Goal: Task Accomplishment & Management: Complete application form

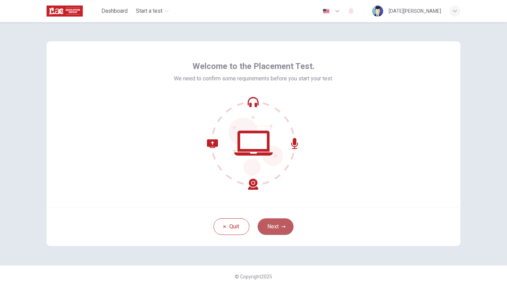
click at [282, 228] on icon "button" at bounding box center [284, 227] width 4 height 4
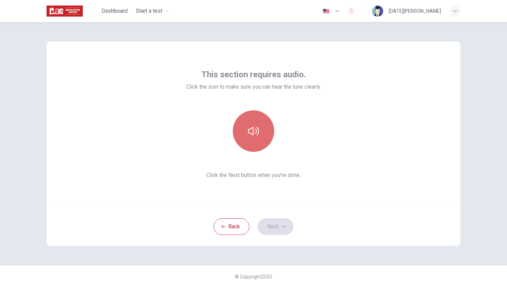
click at [260, 131] on button "button" at bounding box center [253, 130] width 41 height 41
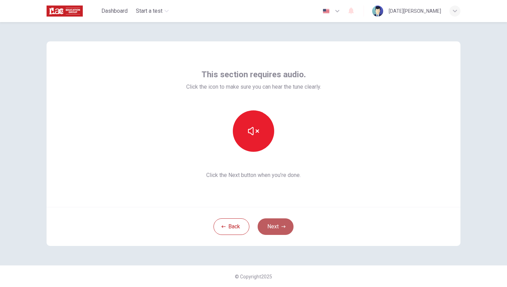
click at [274, 230] on button "Next" at bounding box center [276, 226] width 36 height 17
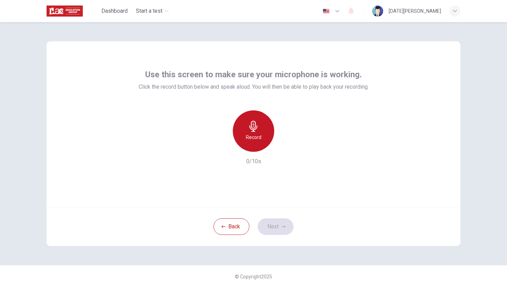
click at [252, 131] on icon "button" at bounding box center [253, 126] width 11 height 11
click at [254, 135] on h6 "Stop" at bounding box center [254, 137] width 10 height 8
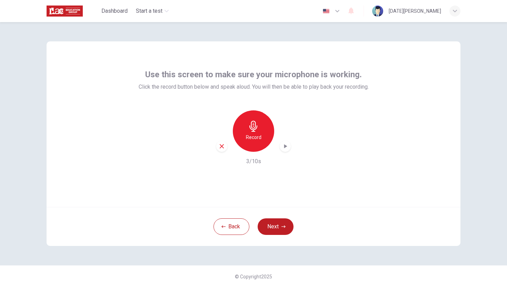
click at [283, 146] on icon "button" at bounding box center [285, 146] width 7 height 7
click at [272, 225] on button "Next" at bounding box center [276, 226] width 36 height 17
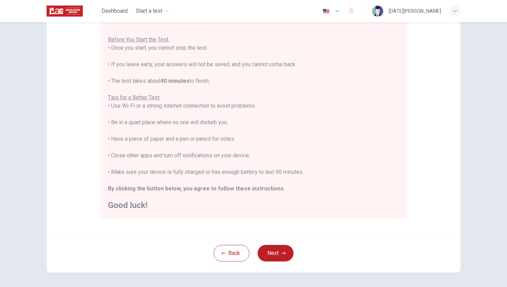
scroll to position [74, 0]
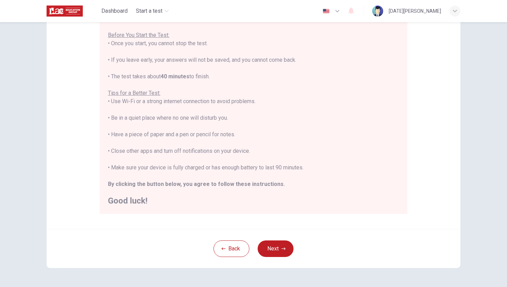
click at [484, 78] on div "Disclaimer: You are about to start a Placement Test . Before You Start the Test…" at bounding box center [253, 154] width 507 height 265
click at [274, 250] on button "Next" at bounding box center [276, 249] width 36 height 17
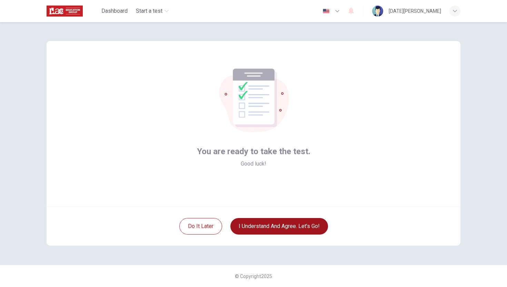
scroll to position [0, 0]
click at [294, 227] on button "I understand and agree. Let’s go!" at bounding box center [280, 226] width 98 height 17
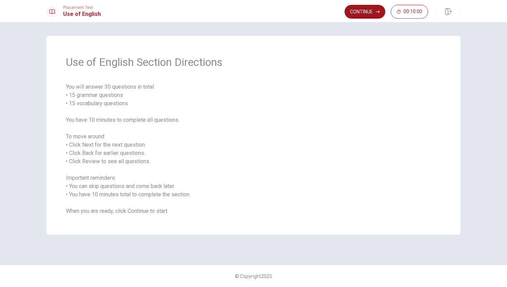
click at [366, 13] on button "Continue" at bounding box center [365, 12] width 41 height 14
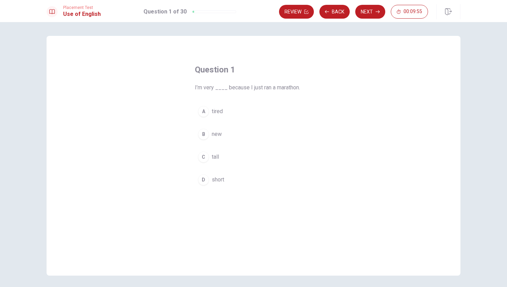
click at [204, 110] on div "A" at bounding box center [203, 111] width 11 height 11
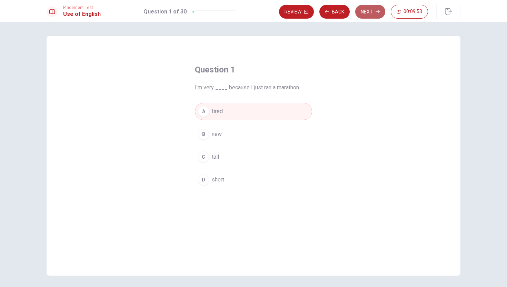
click at [374, 11] on button "Next" at bounding box center [371, 12] width 30 height 14
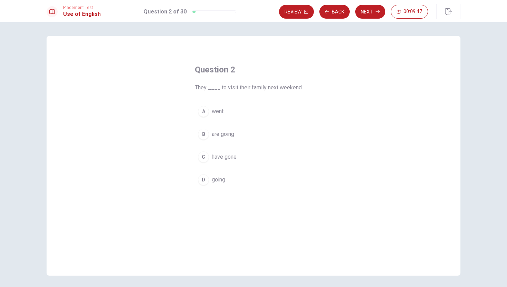
click at [204, 134] on div "B" at bounding box center [203, 134] width 11 height 11
click at [375, 10] on button "Next" at bounding box center [371, 12] width 30 height 14
click at [204, 178] on div "D" at bounding box center [203, 179] width 11 height 11
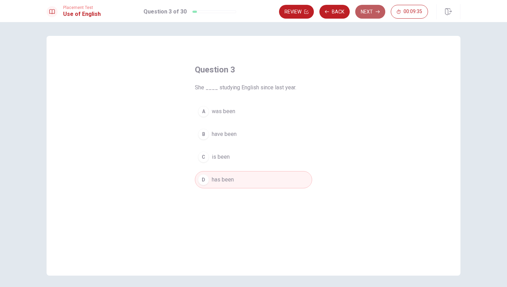
click at [370, 14] on button "Next" at bounding box center [371, 12] width 30 height 14
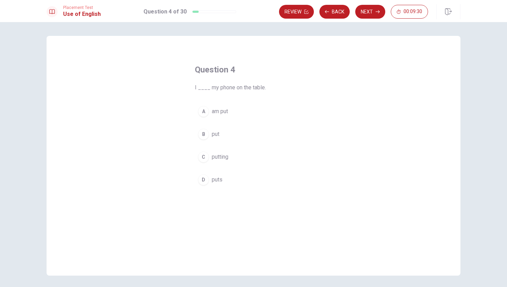
click at [205, 135] on div "B" at bounding box center [203, 134] width 11 height 11
click at [373, 9] on button "Next" at bounding box center [371, 12] width 30 height 14
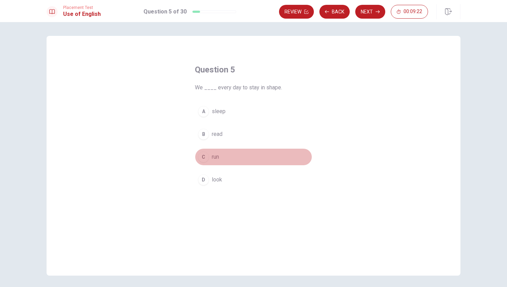
click at [206, 161] on div "C" at bounding box center [203, 157] width 11 height 11
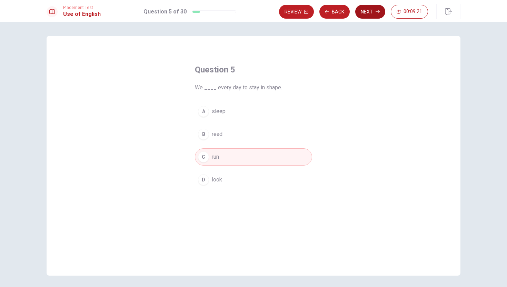
click at [367, 9] on button "Next" at bounding box center [371, 12] width 30 height 14
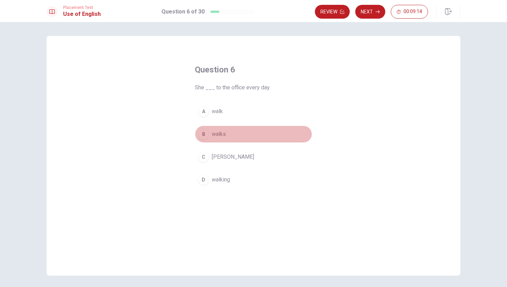
click at [205, 135] on div "B" at bounding box center [203, 134] width 11 height 11
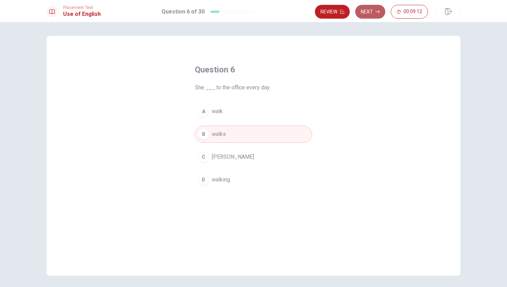
click at [373, 9] on button "Next" at bounding box center [371, 12] width 30 height 14
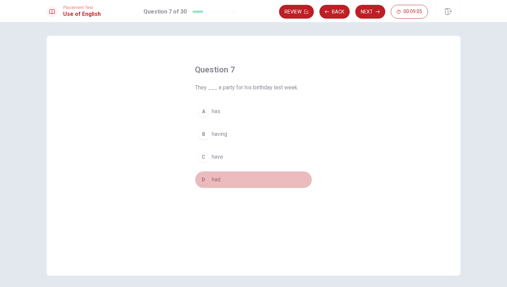
click at [205, 178] on div "D" at bounding box center [203, 179] width 11 height 11
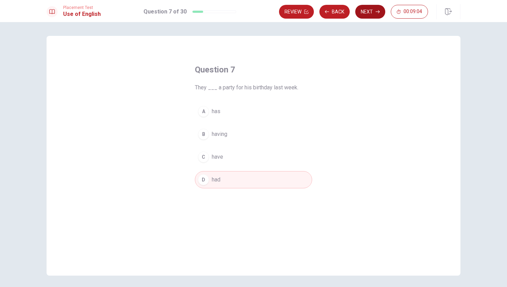
click at [368, 10] on button "Next" at bounding box center [371, 12] width 30 height 14
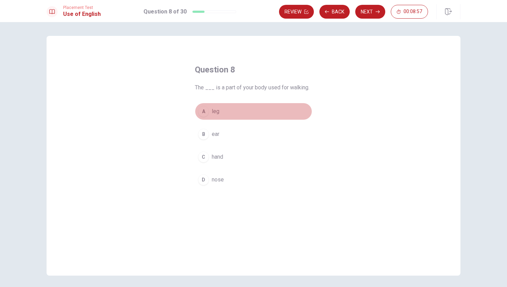
click at [204, 110] on div "A" at bounding box center [203, 111] width 11 height 11
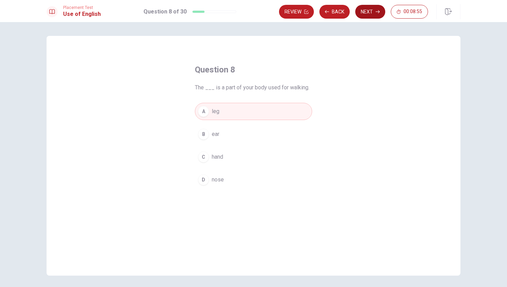
click at [375, 12] on button "Next" at bounding box center [371, 12] width 30 height 14
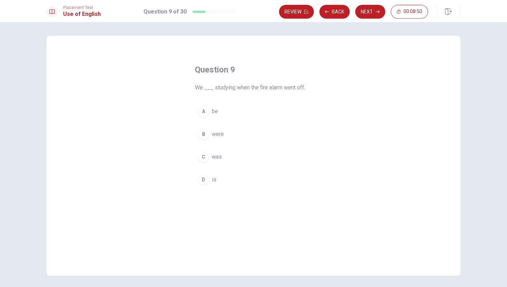
click at [205, 132] on div "B" at bounding box center [203, 134] width 11 height 11
click at [363, 9] on button "Next" at bounding box center [371, 12] width 30 height 14
click at [202, 179] on div "D" at bounding box center [203, 179] width 11 height 11
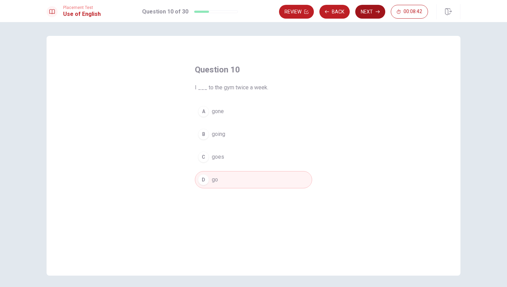
click at [370, 11] on button "Next" at bounding box center [371, 12] width 30 height 14
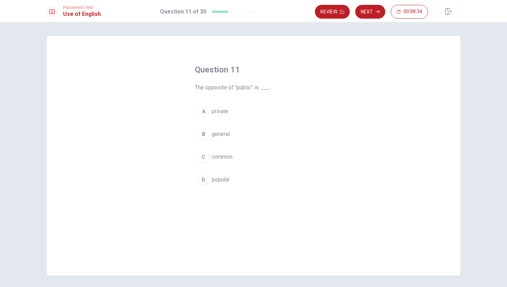
click at [203, 109] on div "A" at bounding box center [203, 111] width 11 height 11
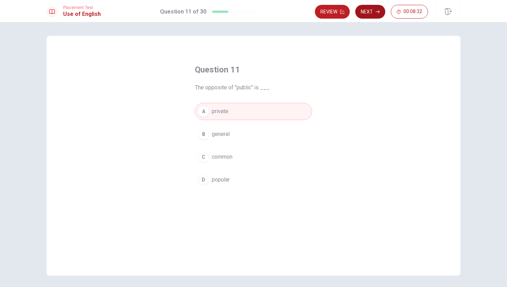
click at [373, 10] on button "Next" at bounding box center [371, 12] width 30 height 14
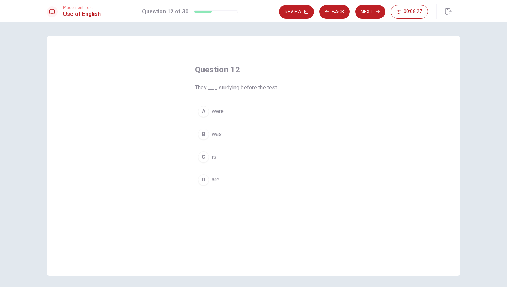
click at [202, 111] on div "A" at bounding box center [203, 111] width 11 height 11
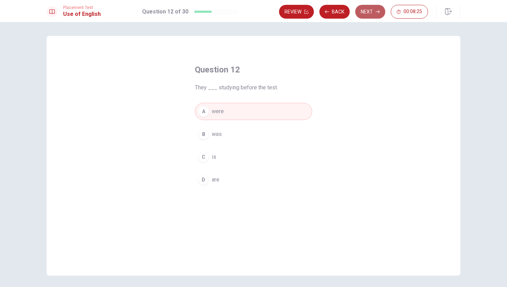
click at [372, 10] on button "Next" at bounding box center [371, 12] width 30 height 14
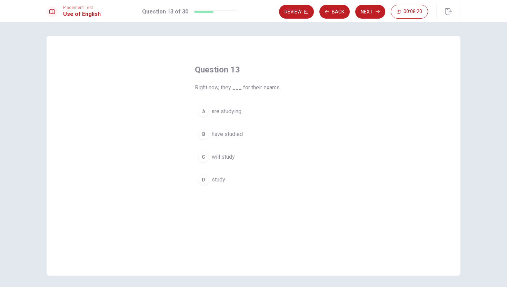
click at [206, 113] on div "A" at bounding box center [203, 111] width 11 height 11
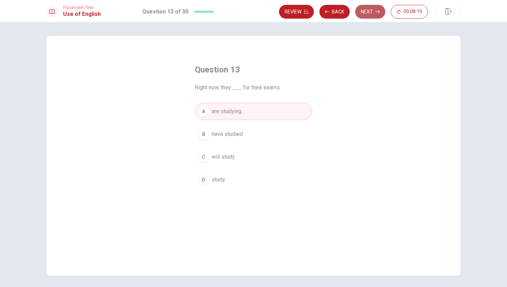
click at [373, 9] on button "Next" at bounding box center [371, 12] width 30 height 14
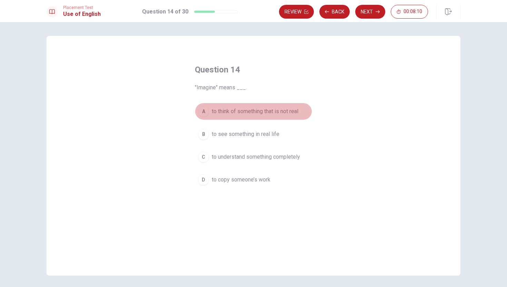
click at [205, 109] on div "A" at bounding box center [203, 111] width 11 height 11
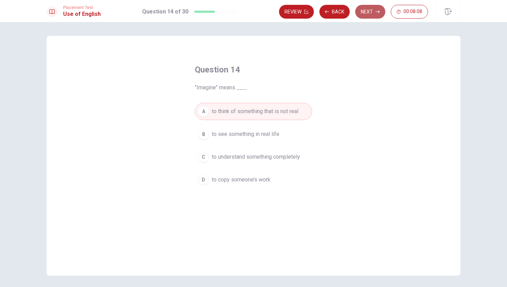
click at [372, 14] on button "Next" at bounding box center [371, 12] width 30 height 14
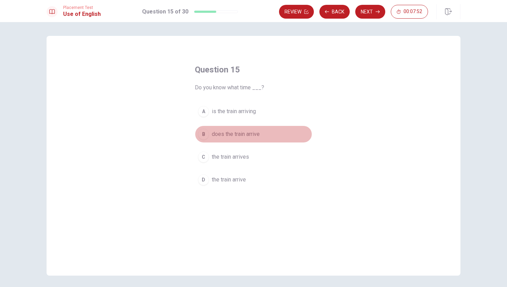
click at [205, 132] on div "B" at bounding box center [203, 134] width 11 height 11
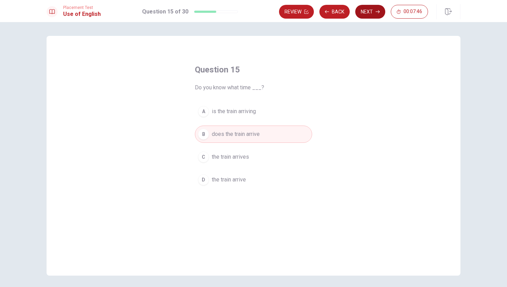
click at [368, 11] on button "Next" at bounding box center [371, 12] width 30 height 14
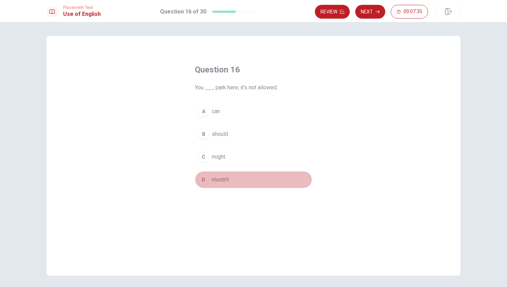
click at [202, 184] on div "D" at bounding box center [203, 179] width 11 height 11
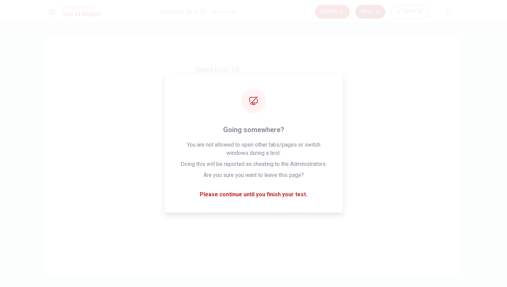
click at [370, 11] on button "Next" at bounding box center [371, 12] width 30 height 14
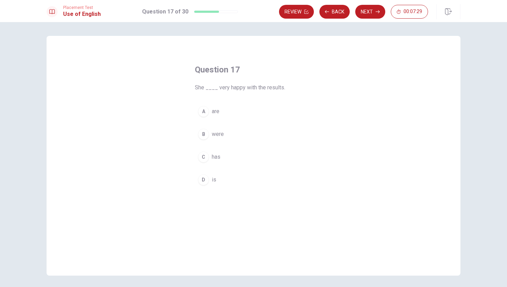
click at [203, 177] on div "D" at bounding box center [203, 179] width 11 height 11
click at [367, 11] on button "Next" at bounding box center [371, 12] width 30 height 14
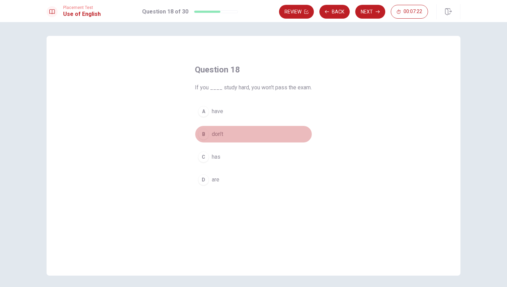
click at [203, 132] on div "B" at bounding box center [203, 134] width 11 height 11
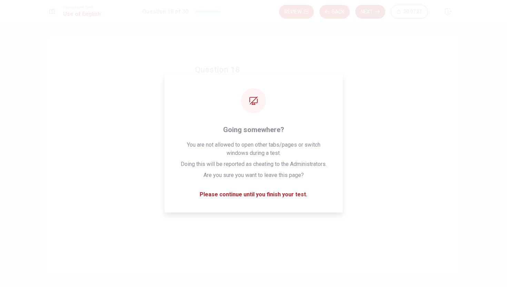
click at [367, 11] on button "Next" at bounding box center [371, 12] width 30 height 14
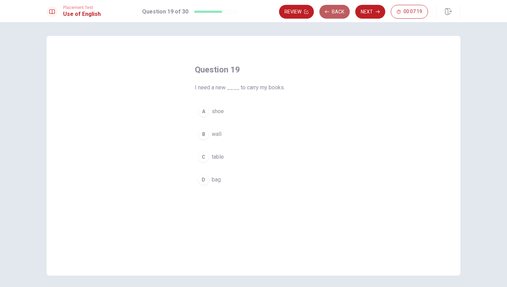
click at [335, 11] on button "Back" at bounding box center [335, 12] width 30 height 14
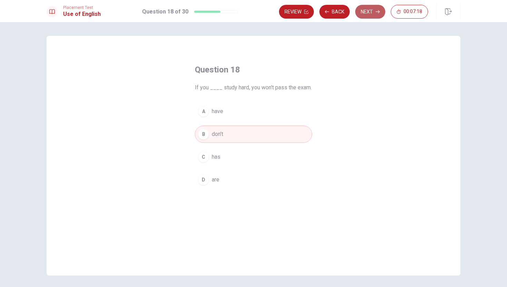
click at [368, 11] on button "Next" at bounding box center [371, 12] width 30 height 14
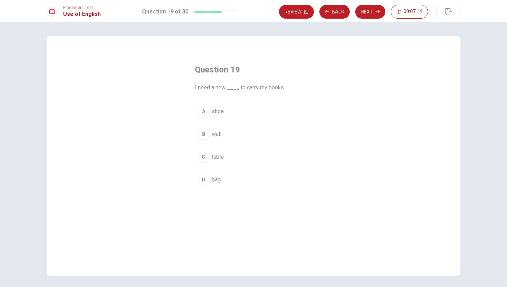
click at [199, 178] on div "D" at bounding box center [203, 179] width 11 height 11
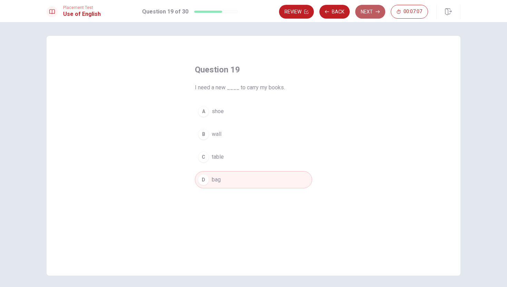
click at [375, 12] on button "Next" at bounding box center [371, 12] width 30 height 14
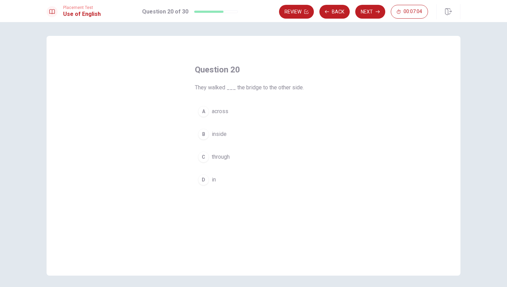
click at [210, 110] on button "A across" at bounding box center [253, 111] width 117 height 17
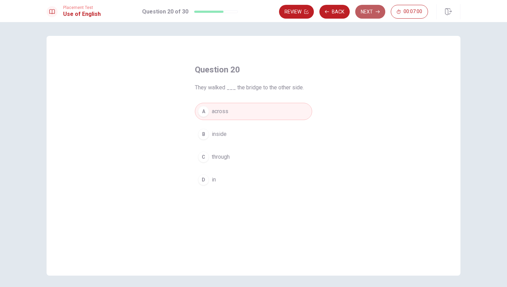
click at [370, 11] on button "Next" at bounding box center [371, 12] width 30 height 14
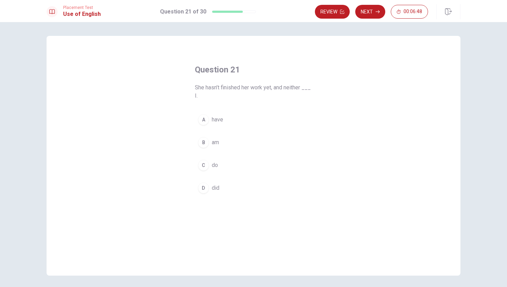
click at [203, 186] on div "D" at bounding box center [203, 188] width 11 height 11
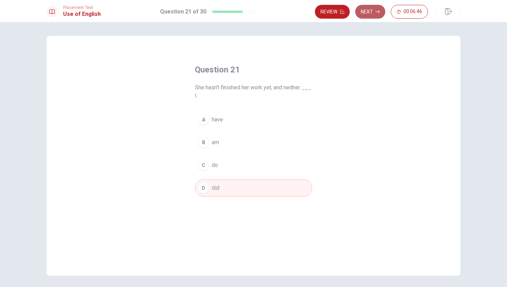
click at [375, 12] on button "Next" at bounding box center [371, 12] width 30 height 14
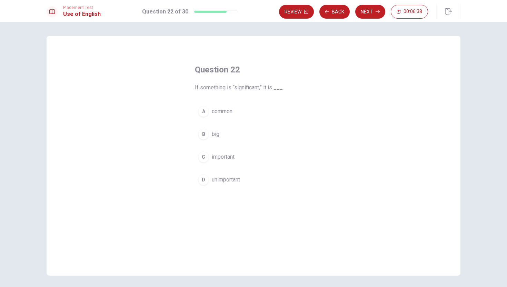
click at [204, 156] on div "C" at bounding box center [203, 157] width 11 height 11
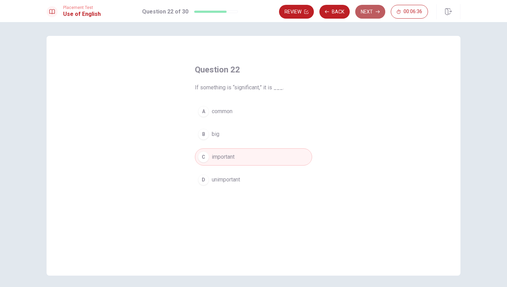
click at [371, 13] on button "Next" at bounding box center [371, 12] width 30 height 14
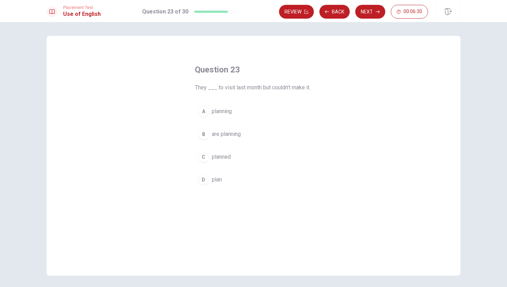
click at [203, 158] on div "C" at bounding box center [203, 157] width 11 height 11
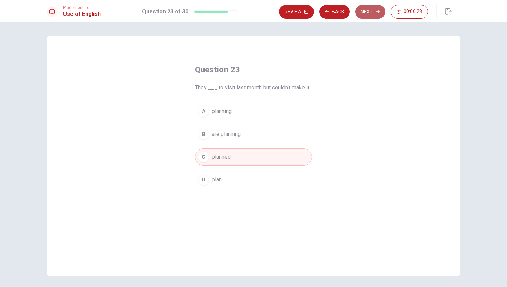
click at [373, 11] on button "Next" at bounding box center [371, 12] width 30 height 14
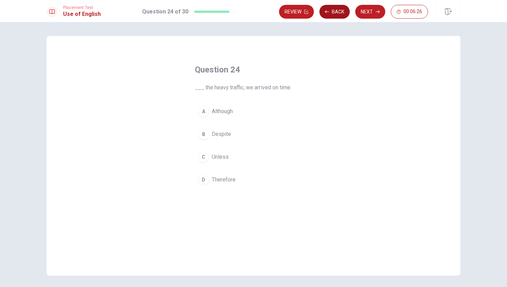
click at [334, 12] on button "Back" at bounding box center [335, 12] width 30 height 14
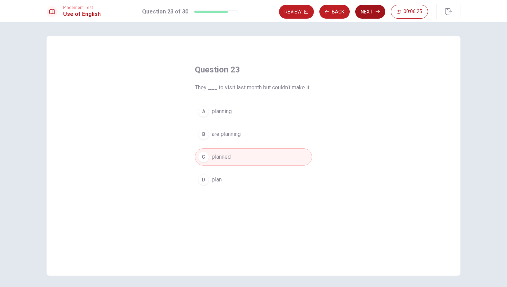
click at [367, 13] on button "Next" at bounding box center [371, 12] width 30 height 14
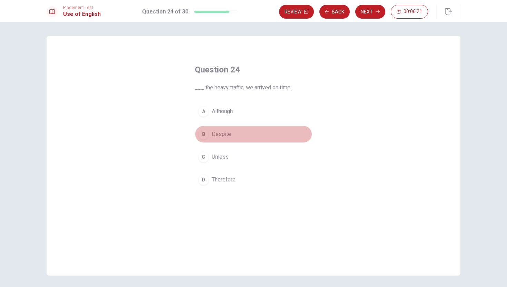
click at [225, 137] on span "Despite" at bounding box center [221, 134] width 19 height 8
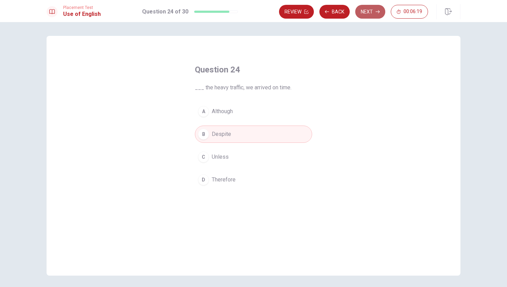
click at [367, 12] on button "Next" at bounding box center [371, 12] width 30 height 14
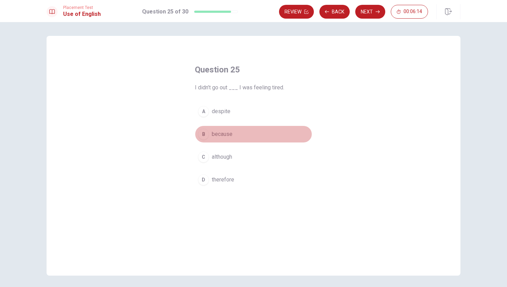
click at [219, 133] on span "because" at bounding box center [222, 134] width 21 height 8
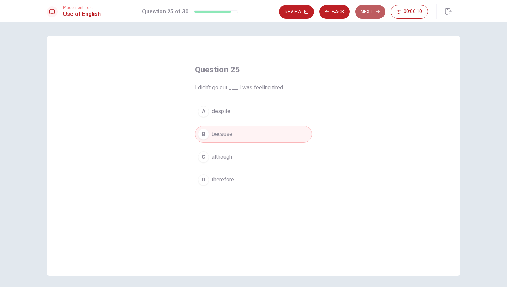
click at [368, 9] on button "Next" at bounding box center [371, 12] width 30 height 14
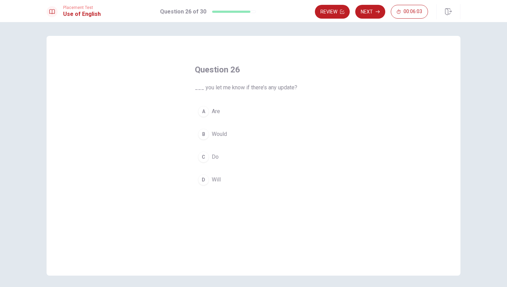
click at [216, 135] on span "Would" at bounding box center [219, 134] width 15 height 8
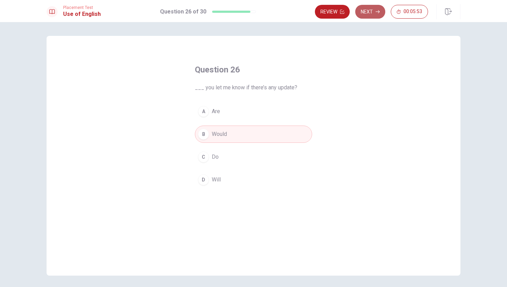
click at [371, 9] on button "Next" at bounding box center [371, 12] width 30 height 14
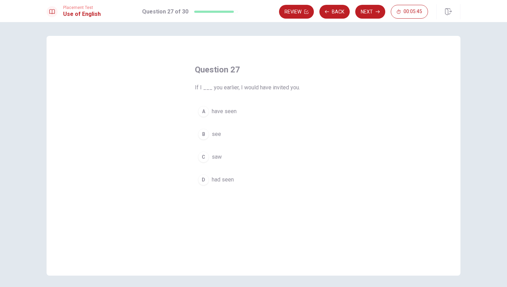
click at [203, 158] on div "C" at bounding box center [203, 157] width 11 height 11
click at [239, 178] on button "D had seen" at bounding box center [253, 179] width 117 height 17
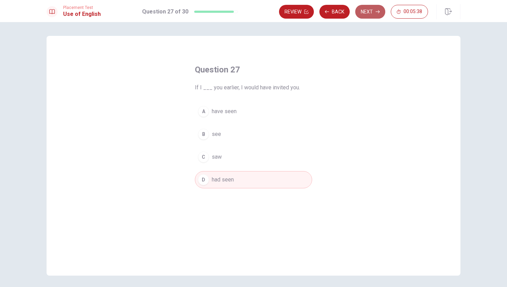
click at [371, 12] on button "Next" at bounding box center [371, 12] width 30 height 14
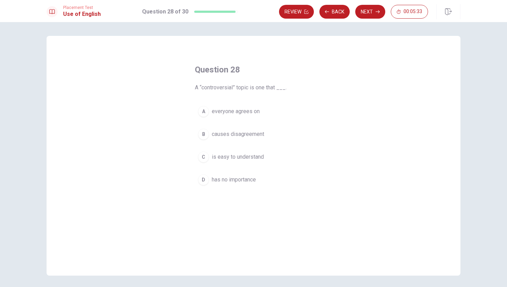
click at [204, 135] on div "B" at bounding box center [203, 134] width 11 height 11
click at [369, 13] on button "Next" at bounding box center [371, 12] width 30 height 14
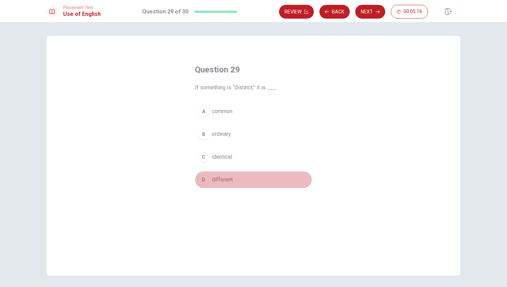
click at [205, 179] on div "D" at bounding box center [203, 179] width 11 height 11
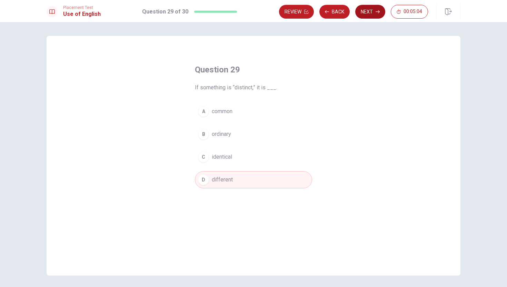
click at [373, 10] on button "Next" at bounding box center [371, 12] width 30 height 14
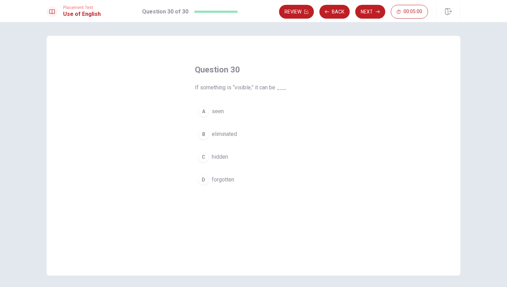
click at [207, 115] on div "A" at bounding box center [203, 111] width 11 height 11
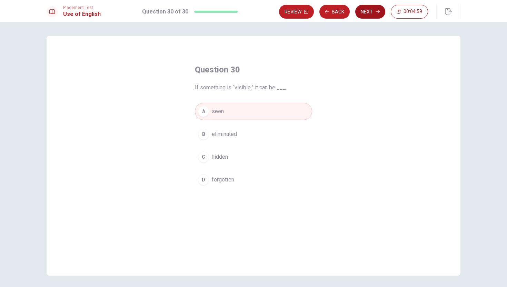
click at [373, 12] on button "Next" at bounding box center [371, 12] width 30 height 14
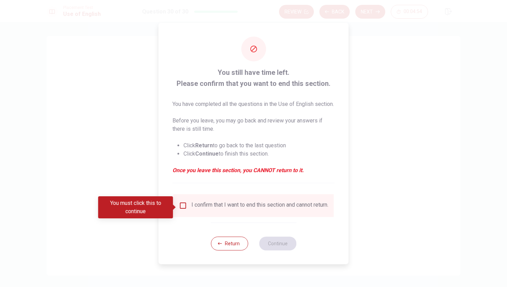
click at [182, 206] on input "You must click this to continue" at bounding box center [183, 206] width 8 height 8
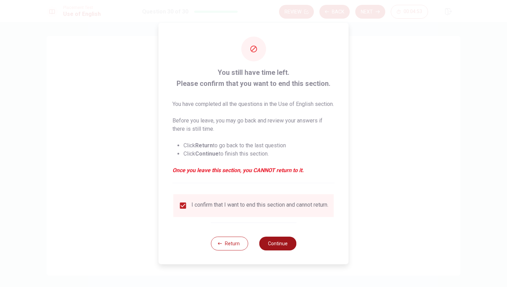
click at [283, 250] on button "Continue" at bounding box center [277, 244] width 37 height 14
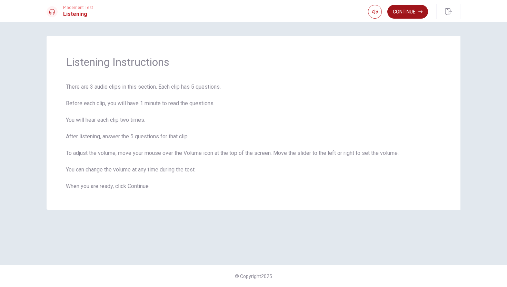
click at [410, 11] on button "Continue" at bounding box center [408, 12] width 41 height 14
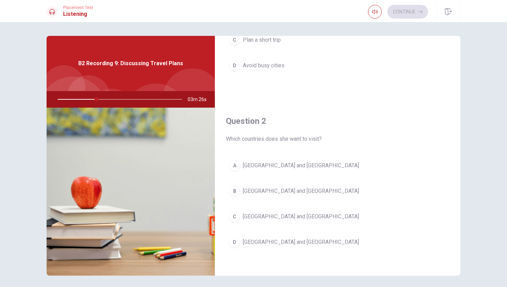
scroll to position [174, 0]
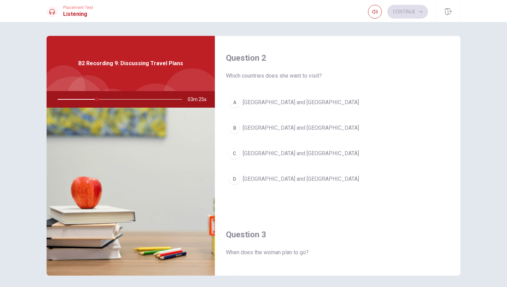
click at [232, 127] on div "B" at bounding box center [234, 128] width 11 height 11
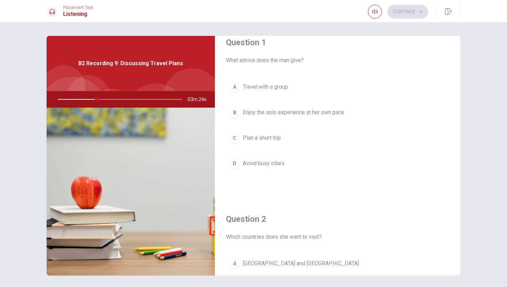
scroll to position [0, 0]
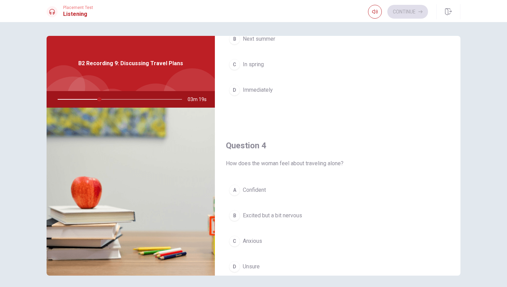
click at [274, 118] on div "Question 3 When does the woman plan to go? A This winter B Next summer C In spr…" at bounding box center [338, 38] width 246 height 177
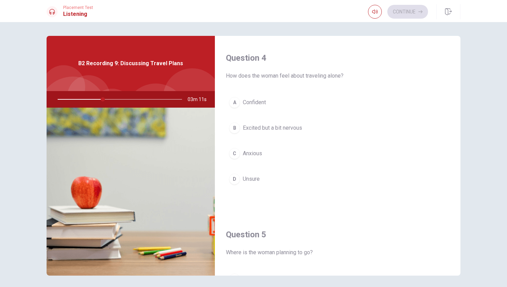
scroll to position [526, 0]
click at [233, 128] on div "B" at bounding box center [234, 129] width 11 height 11
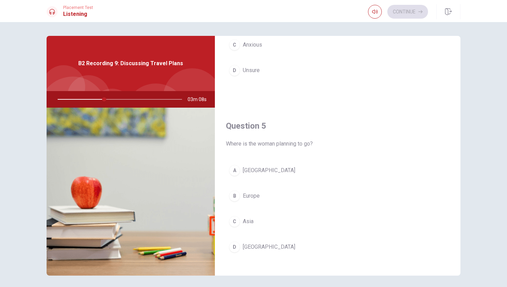
scroll to position [644, 0]
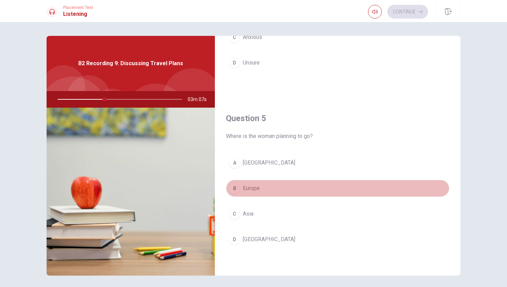
click at [255, 188] on span "Europe" at bounding box center [251, 188] width 17 height 8
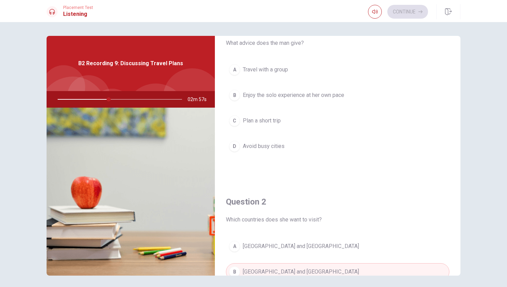
scroll to position [32, 0]
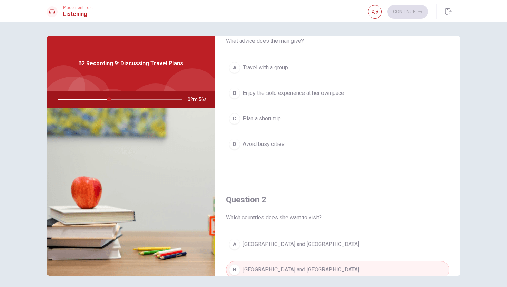
click at [286, 94] on span "Enjoy the solo experience at her own pace" at bounding box center [293, 93] width 101 height 8
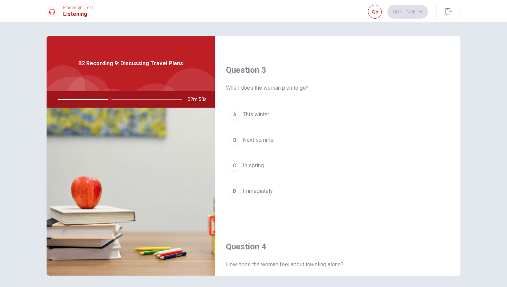
scroll to position [343, 0]
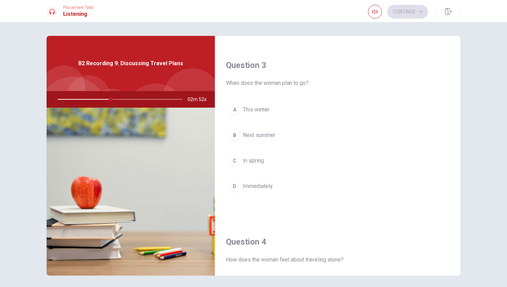
click at [275, 134] on span "Next summer" at bounding box center [259, 135] width 32 height 8
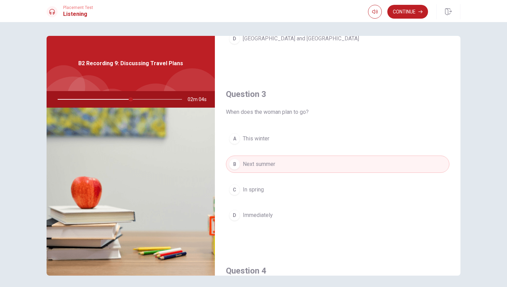
scroll to position [317, 0]
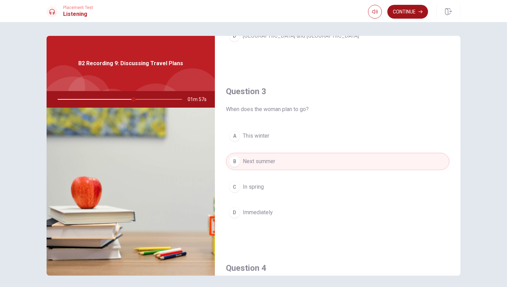
click at [409, 12] on button "Continue" at bounding box center [408, 12] width 41 height 14
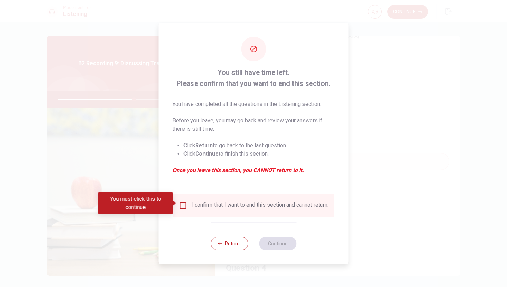
click at [181, 202] on input "You must click this to continue" at bounding box center [183, 206] width 8 height 8
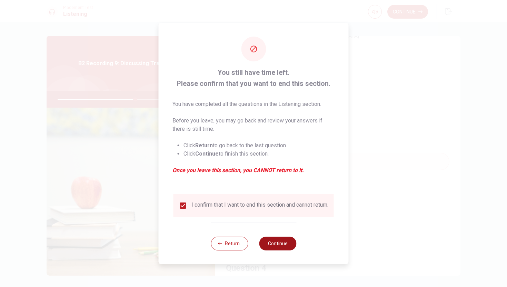
click at [274, 243] on button "Continue" at bounding box center [277, 244] width 37 height 14
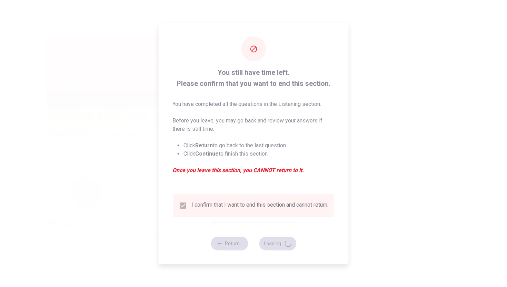
type input "63"
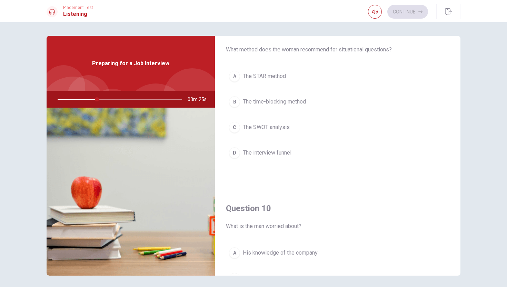
scroll to position [644, 0]
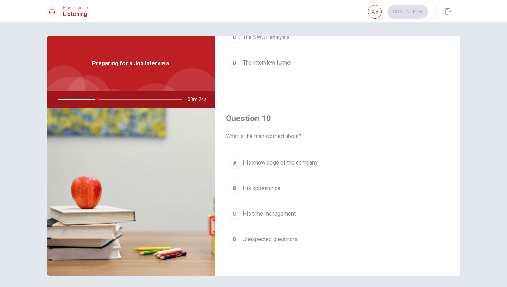
click at [284, 237] on span "Unexpected questions" at bounding box center [270, 239] width 55 height 8
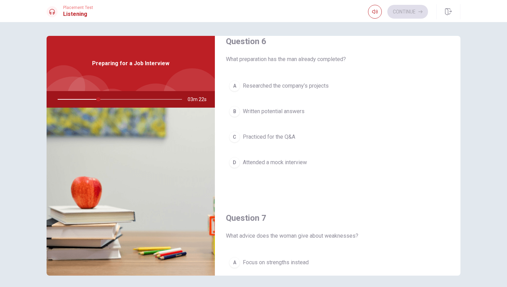
scroll to position [0, 0]
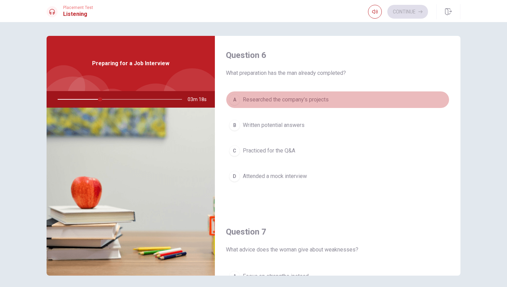
click at [313, 100] on span "Researched the company’s projects" at bounding box center [286, 100] width 86 height 8
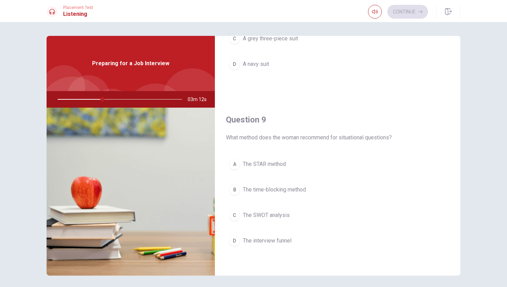
scroll to position [470, 0]
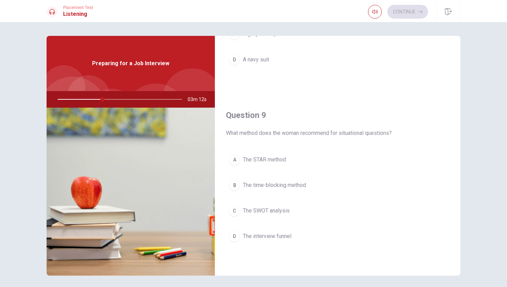
click at [285, 158] on span "The STAR method" at bounding box center [264, 160] width 43 height 8
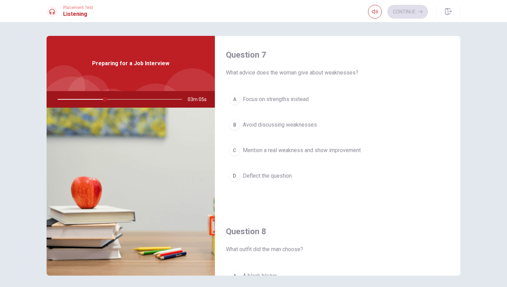
scroll to position [177, 0]
click at [321, 151] on span "Mention a real weakness and show improvement" at bounding box center [302, 150] width 118 height 8
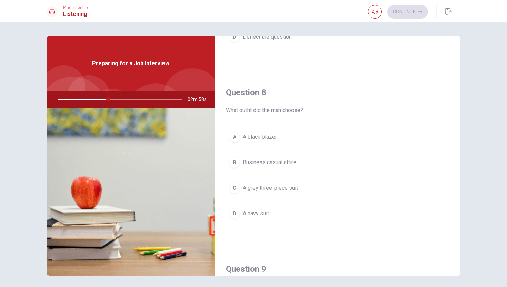
scroll to position [317, 0]
click at [280, 214] on button "D A navy suit" at bounding box center [338, 212] width 224 height 17
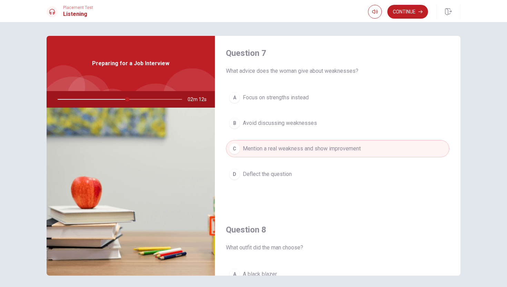
scroll to position [182, 0]
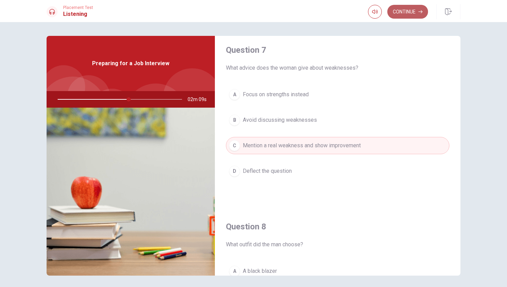
click at [409, 10] on button "Continue" at bounding box center [408, 12] width 41 height 14
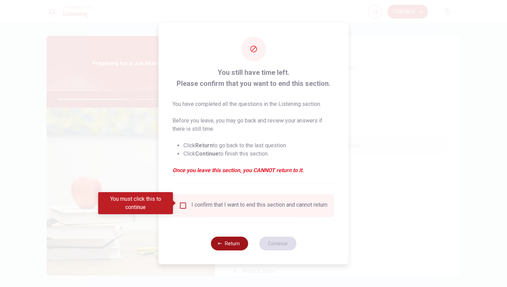
click at [235, 247] on button "Return" at bounding box center [229, 244] width 37 height 14
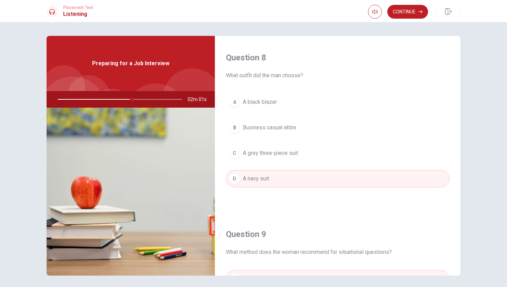
scroll to position [354, 0]
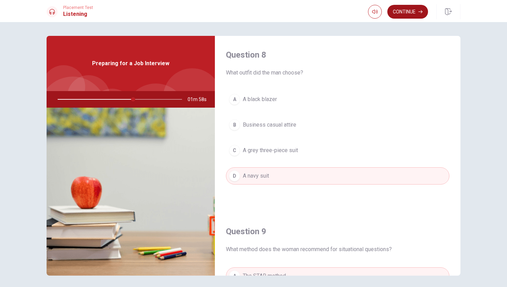
click at [412, 9] on button "Continue" at bounding box center [408, 12] width 41 height 14
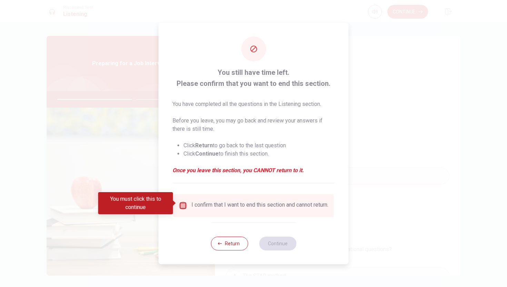
click at [181, 203] on input "You must click this to continue" at bounding box center [183, 206] width 8 height 8
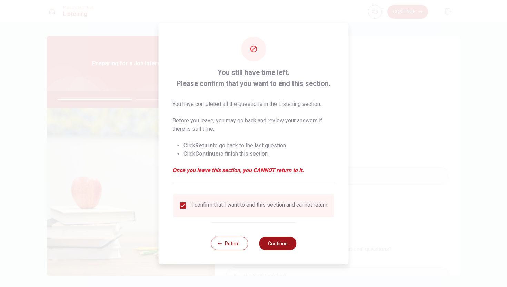
click at [274, 246] on button "Continue" at bounding box center [277, 244] width 37 height 14
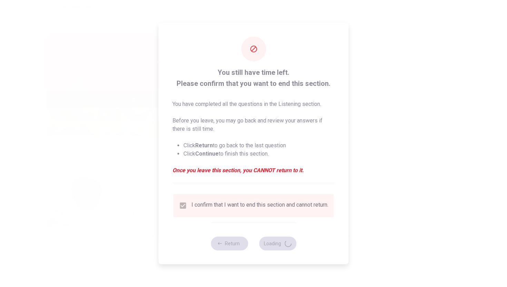
type input "62"
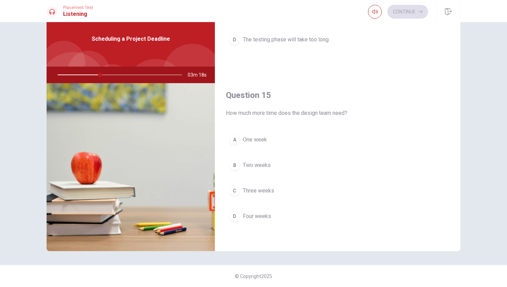
scroll to position [644, 0]
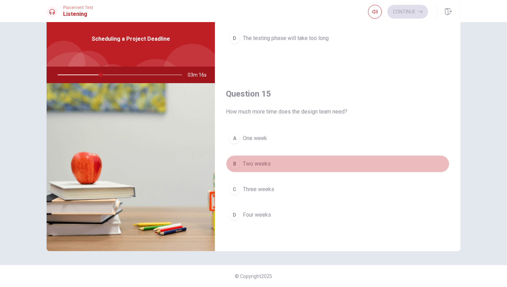
click at [264, 164] on span "Two weeks" at bounding box center [257, 164] width 28 height 8
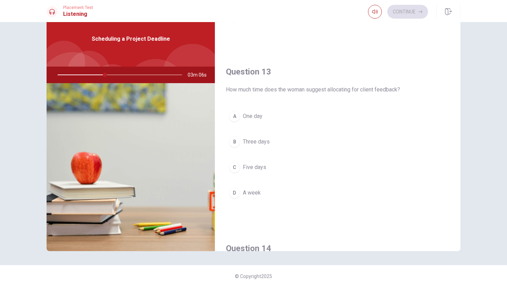
scroll to position [316, 0]
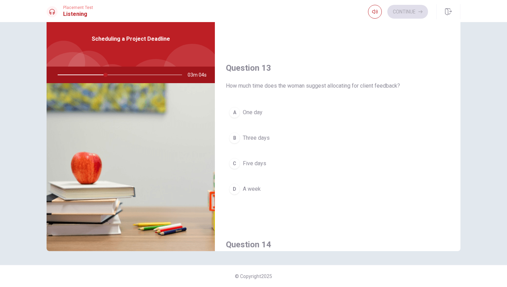
click at [272, 140] on button "B Three days" at bounding box center [338, 137] width 224 height 17
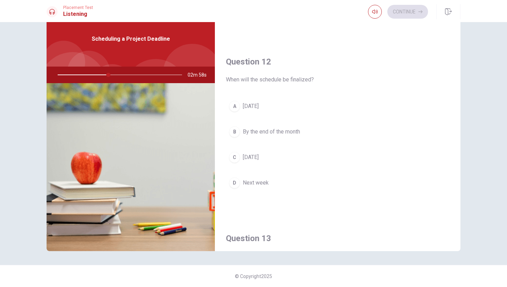
scroll to position [152, 0]
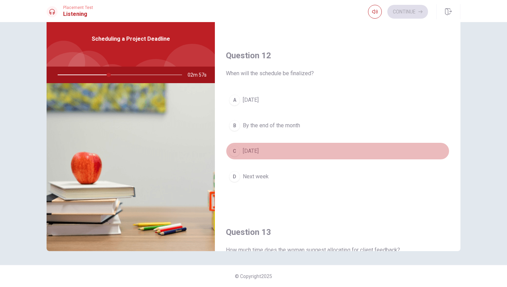
click at [274, 152] on button "C [DATE]" at bounding box center [338, 151] width 224 height 17
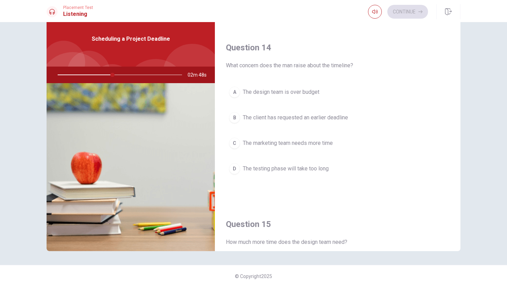
scroll to position [514, 0]
click at [313, 142] on span "The marketing team needs more time" at bounding box center [288, 142] width 90 height 8
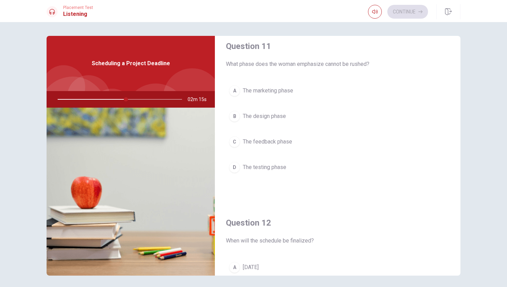
scroll to position [7, 0]
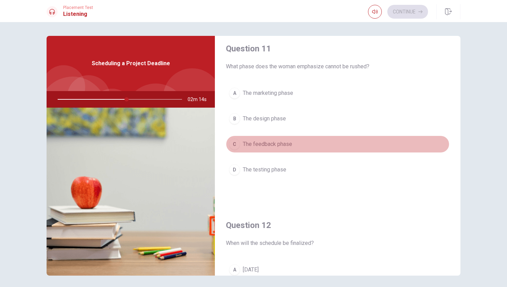
click at [279, 144] on span "The feedback phase" at bounding box center [267, 144] width 49 height 8
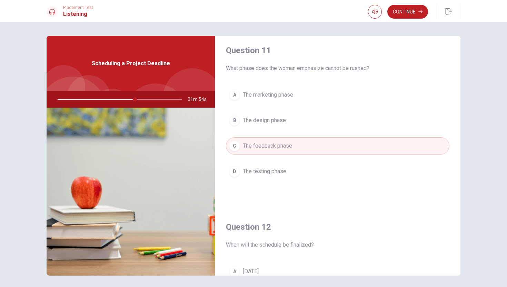
scroll to position [0, 0]
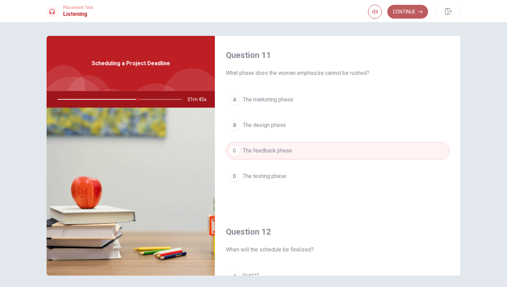
click at [406, 10] on button "Continue" at bounding box center [408, 12] width 41 height 14
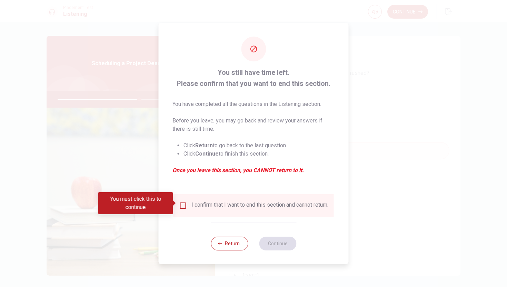
click at [181, 204] on input "You must click this to continue" at bounding box center [183, 206] width 8 height 8
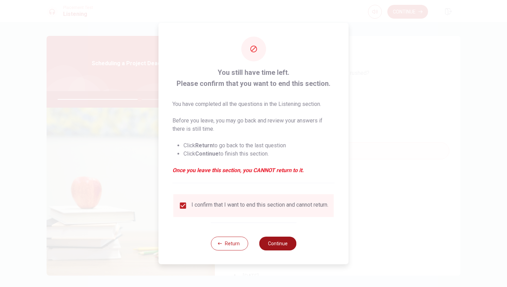
click at [278, 244] on button "Continue" at bounding box center [277, 244] width 37 height 14
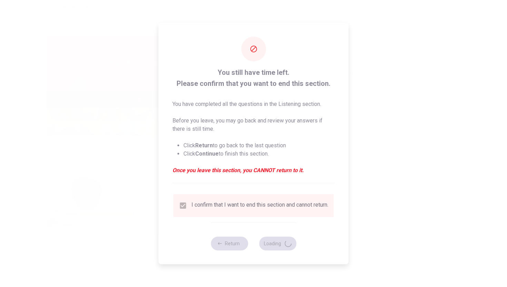
type input "67"
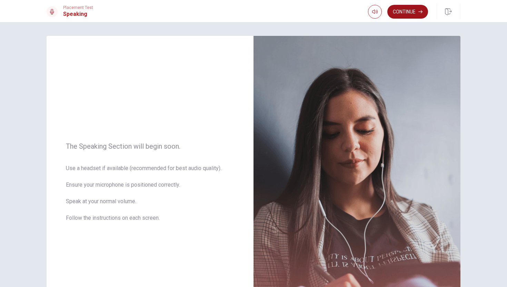
click at [407, 11] on button "Continue" at bounding box center [408, 12] width 41 height 14
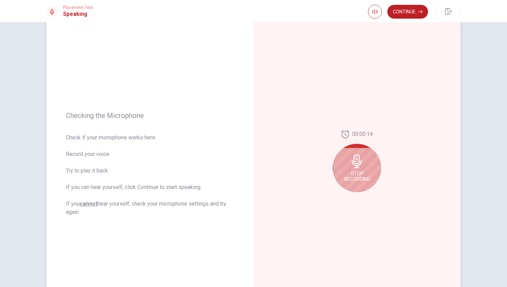
scroll to position [23, 0]
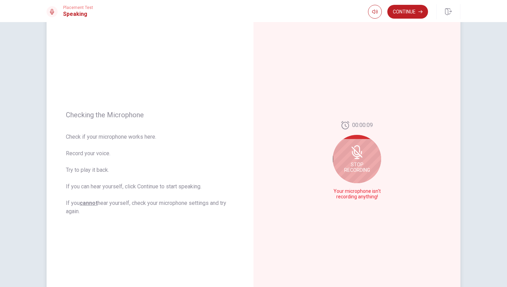
click at [357, 161] on div "Stop Recording" at bounding box center [357, 159] width 48 height 48
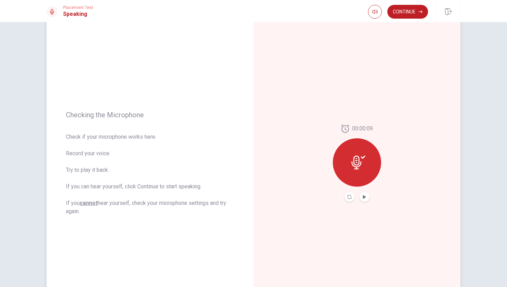
click at [356, 158] on icon at bounding box center [359, 163] width 14 height 14
click at [350, 197] on icon "Record Again" at bounding box center [350, 197] width 4 height 4
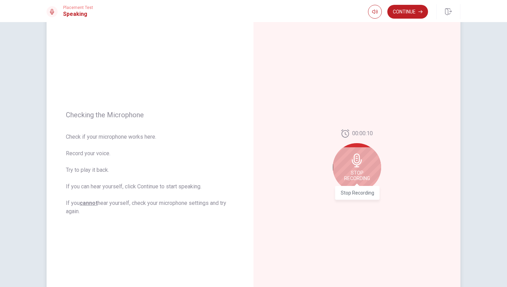
click at [356, 175] on span "Stop Recording" at bounding box center [357, 175] width 26 height 11
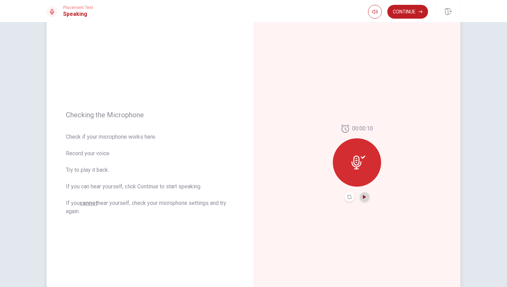
click at [364, 198] on icon "Play Audio" at bounding box center [365, 197] width 4 height 4
click at [405, 13] on button "Continue" at bounding box center [408, 12] width 41 height 14
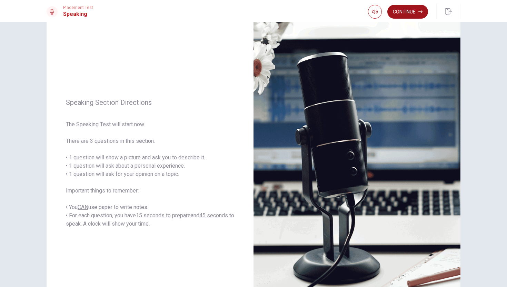
click at [416, 11] on button "Continue" at bounding box center [408, 12] width 41 height 14
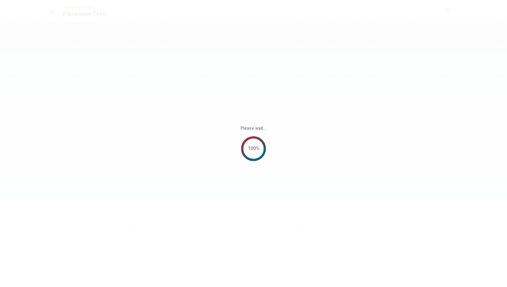
scroll to position [0, 0]
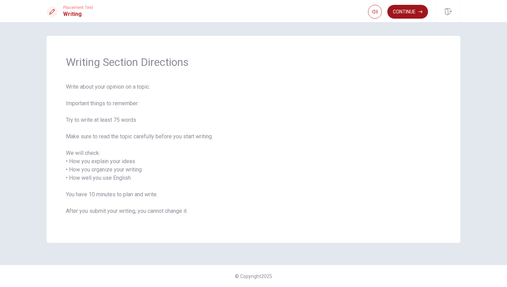
click at [415, 13] on button "Continue" at bounding box center [408, 12] width 41 height 14
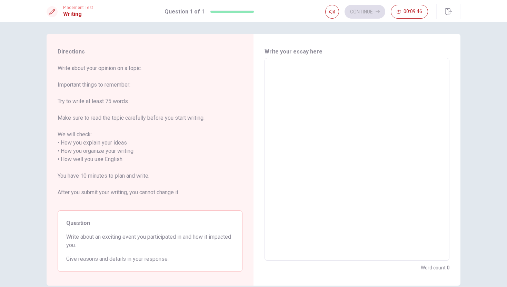
scroll to position [4, 0]
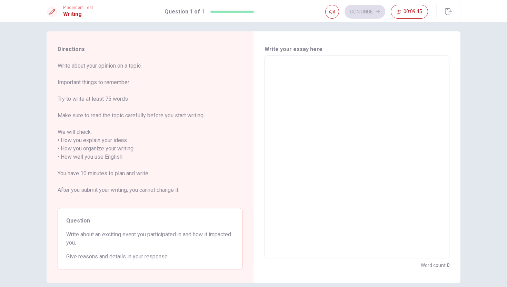
click at [290, 87] on textarea at bounding box center [357, 157] width 175 height 192
type textarea "F"
type textarea "x"
type textarea "Fe"
type textarea "x"
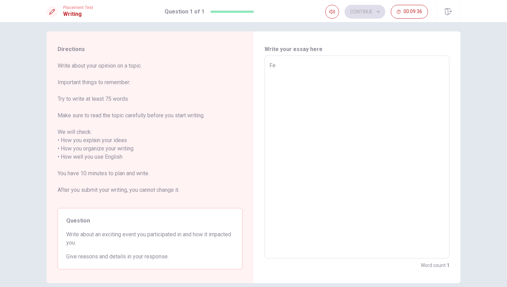
type textarea "Few"
type textarea "x"
type textarea "Few"
type textarea "x"
type textarea "Few m"
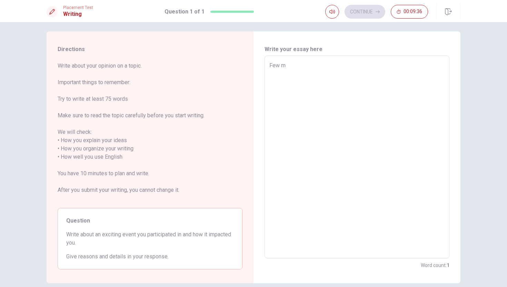
type textarea "x"
type textarea "Few mo"
type textarea "x"
type textarea "Few mon"
type textarea "x"
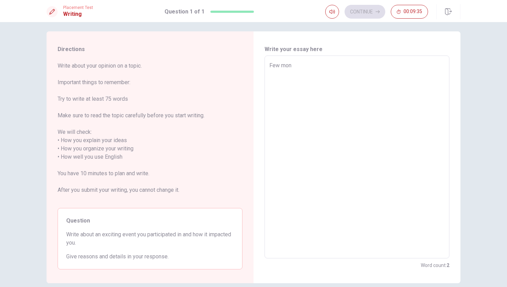
type textarea "Few monz"
type textarea "x"
type textarea "Few mon"
type textarea "x"
type textarea "Few mont"
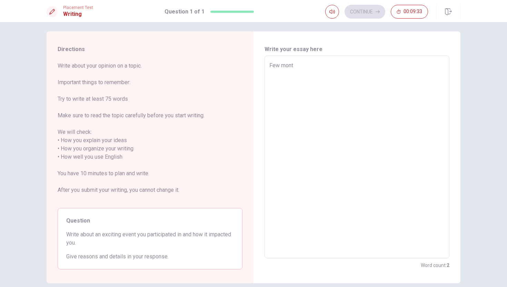
type textarea "x"
type textarea "Few month"
type textarea "x"
type textarea "Few months"
type textarea "x"
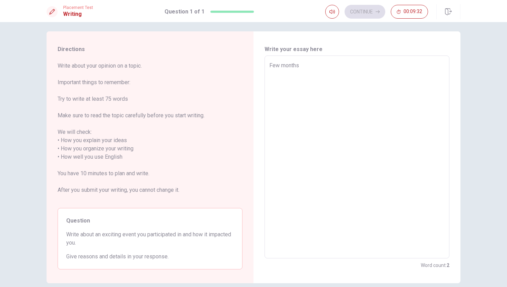
type textarea "Few months"
type textarea "x"
type textarea "Few months a"
type textarea "x"
type textarea "Few months ag"
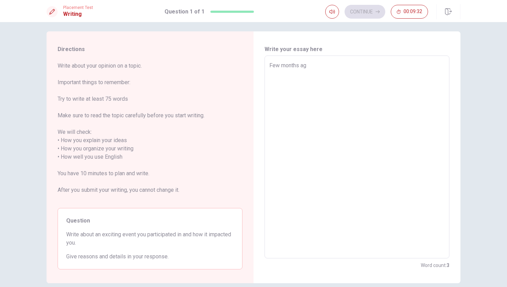
type textarea "x"
type textarea "Few months ago"
type textarea "x"
type textarea "Few months ago"
type textarea "x"
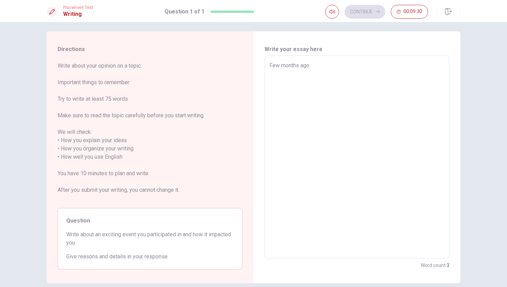
type textarea "Few months ago I"
type textarea "x"
type textarea "Few months ago I"
type textarea "x"
type textarea "Few months ago I p"
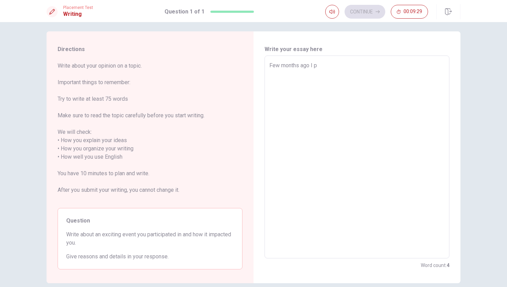
type textarea "x"
type textarea "Few months ago I pa"
type textarea "x"
type textarea "Few months ago I par"
type textarea "x"
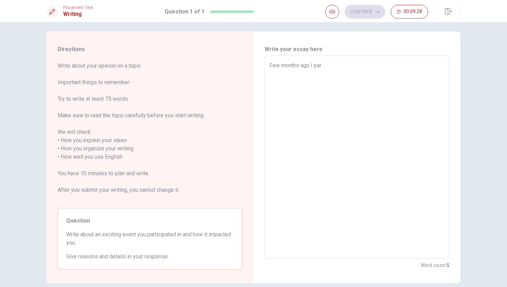
type textarea "Few months ago I part"
type textarea "x"
type textarea "Few months ago I parti"
type textarea "x"
type textarea "Few months ago I partic"
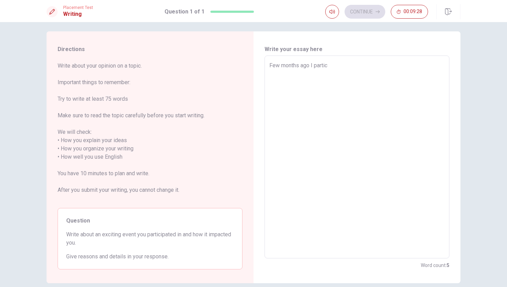
type textarea "x"
type textarea "Few months ago I partici"
type textarea "x"
type textarea "Few months ago I particip"
type textarea "x"
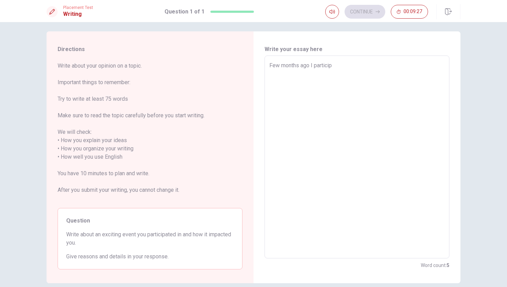
type textarea "Few months ago I participa"
type textarea "x"
type textarea "Few months ago I participat"
type textarea "x"
type textarea "Few months ago I participate"
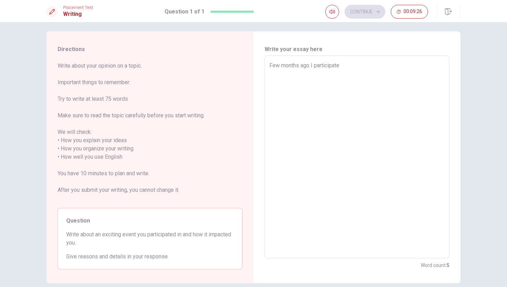
type textarea "x"
type textarea "Few months ago I participated"
type textarea "x"
type textarea "Few months ago I participated"
type textarea "x"
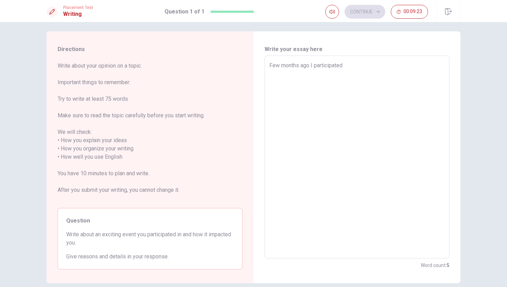
type textarea "Few months ago I participated i"
type textarea "x"
type textarea "Few months ago I participated in"
type textarea "x"
type textarea "Few months ago I participated in"
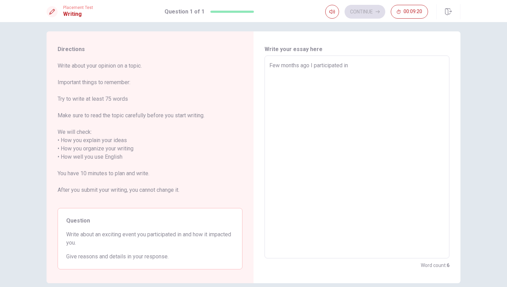
type textarea "x"
type textarea "Few months ago I participated in a"
type textarea "x"
type textarea "Few months ago I participated in an"
type textarea "x"
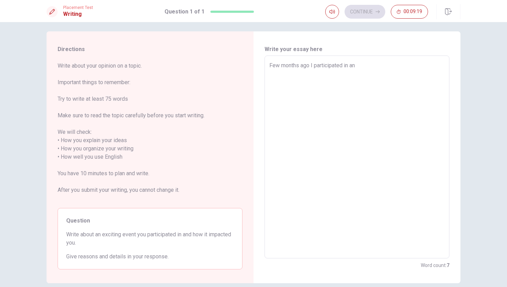
type textarea "Few months ago I participated in an"
type textarea "x"
type textarea "Few months ago I participated in an e"
type textarea "x"
type textarea "Few months ago I participated in an ev"
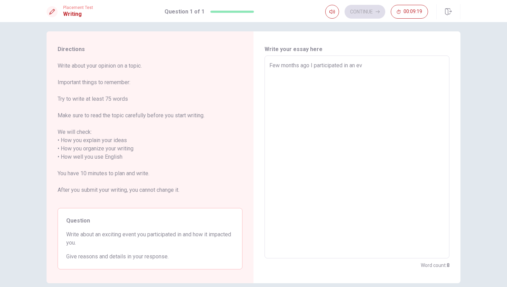
type textarea "x"
type textarea "Few months ago I participated in an eve"
type textarea "x"
type textarea "Few months ago I participated in an even"
type textarea "x"
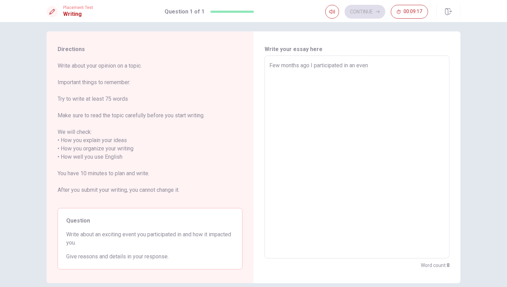
type textarea "Few months ago I participated in an event"
type textarea "x"
type textarea "Few months ago I participated in an event"
type textarea "x"
type textarea "Few months ago I participated in an event t"
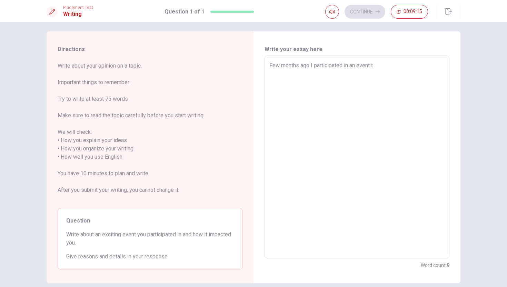
type textarea "x"
type textarea "Few months ago I participated in an event th"
type textarea "x"
type textarea "Few months ago I participated in an event tha"
type textarea "x"
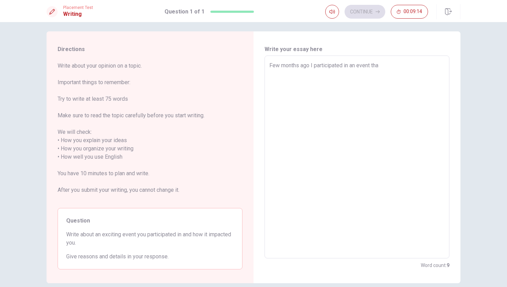
type textarea "Few months ago I participated in an event that"
type textarea "x"
type textarea "Few months ago I participated in an event that"
type textarea "x"
type textarea "Few months ago I participated in an event that o"
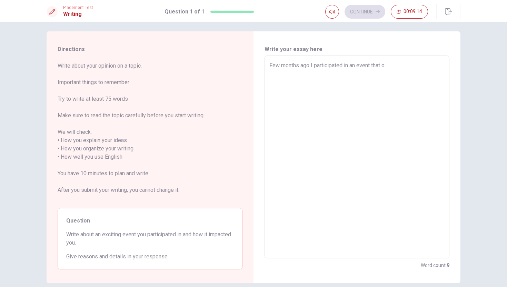
type textarea "x"
type textarea "Few months ago I participated in an event that ou"
type textarea "x"
type textarea "Few months ago I participated in an event that our"
type textarea "x"
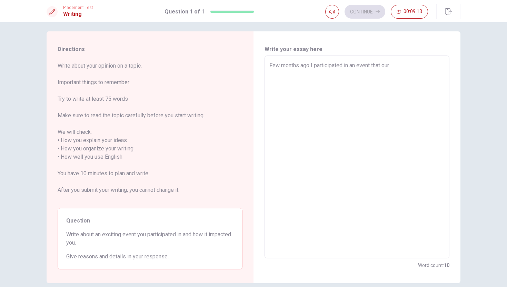
type textarea "Few months ago I participated in an event that our"
type textarea "x"
type textarea "Few months ago I participated in an event that our l"
type textarea "x"
type textarea "Few months ago I participated in an event that our lo"
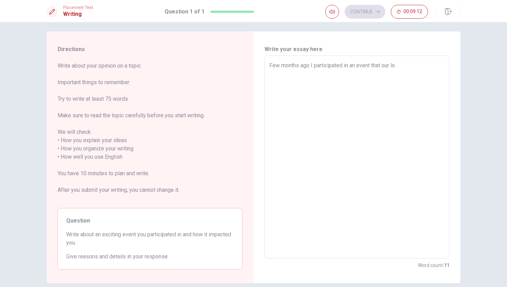
type textarea "x"
type textarea "Few months ago I participated in an event that our loc"
type textarea "x"
type textarea "Few months ago I participated in an event that our loca"
type textarea "x"
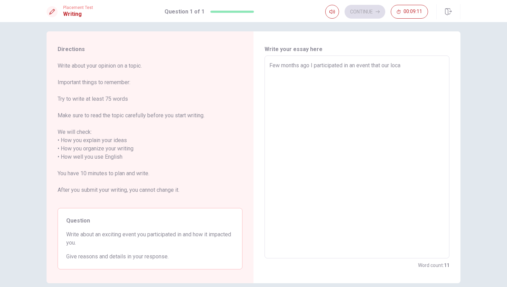
type textarea "Few months ago I participated in an event that our local"
type textarea "x"
type textarea "Few months ago I participated in an event that wour local"
type textarea "x"
type textarea "Few months ago I participated in an event that waour local"
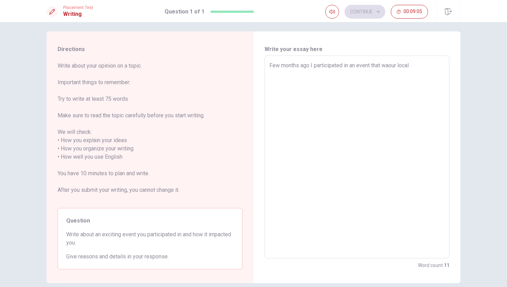
type textarea "x"
type textarea "Few months ago I participated in an event that wasour local"
type textarea "x"
type textarea "Few months ago I participated in an event that was our local"
type textarea "x"
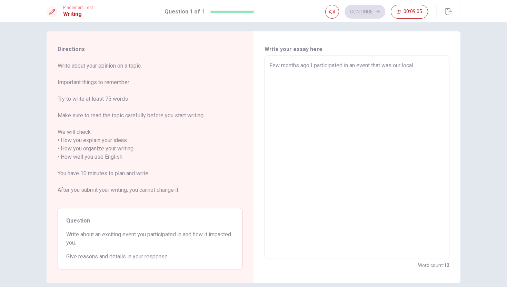
type textarea "Few months ago I participated in an event that was oour local"
type textarea "x"
type textarea "Few months ago I participated in an event that was orour local"
type textarea "x"
type textarea "Few months ago I participated in an event that was orgour local"
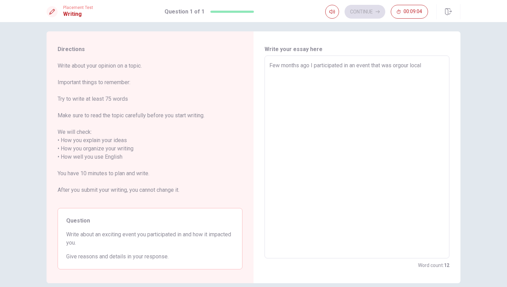
type textarea "x"
type textarea "Few months ago I participated in an event that was orgaour local"
type textarea "x"
type textarea "Few months ago I participated in an event that was organour local"
type textarea "x"
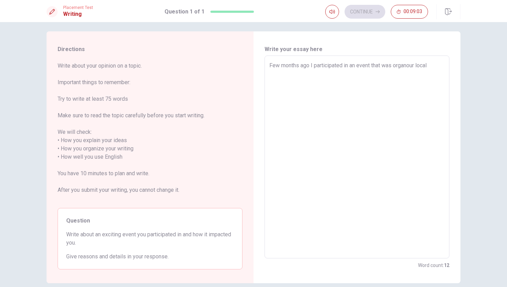
type textarea "Few months ago I participated in an event that was organiour local"
type textarea "x"
type textarea "Few months ago I participated in an event that was organizour local"
type textarea "x"
type textarea "Few months ago I participated in an event that was organizeour local"
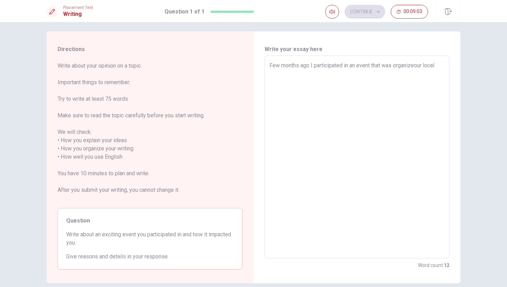
type textarea "x"
type textarea "Few months ago I participated in an event that was organizedour local"
type textarea "x"
type textarea "Few months ago I participated in an event that was organized our local"
type textarea "x"
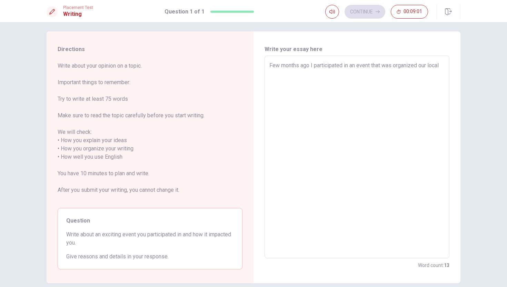
type textarea "Few months ago I participated in an event that was organized [PERSON_NAME] local"
type textarea "x"
type textarea "Few months ago I participated in an event that was organized byour local"
type textarea "x"
type textarea "Few months ago I participated in an event that was organized by our local"
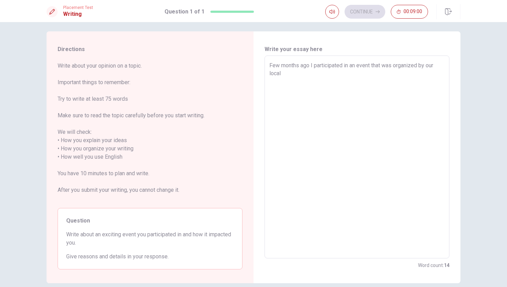
type textarea "x"
click at [294, 74] on textarea "Few months ago I participated in an event that was organized by our local" at bounding box center [357, 157] width 175 height 192
type textarea "Few months ago I participated in an event that was organized by our local"
type textarea "x"
type textarea "Few months ago I participated in an event that was organized by our local a"
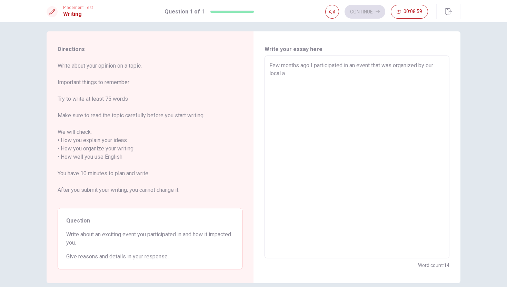
type textarea "x"
type textarea "Few months ago I participated in an event that was organized by our local an"
type textarea "x"
type textarea "Few months ago I participated in an event that was organized by our local ani"
type textarea "x"
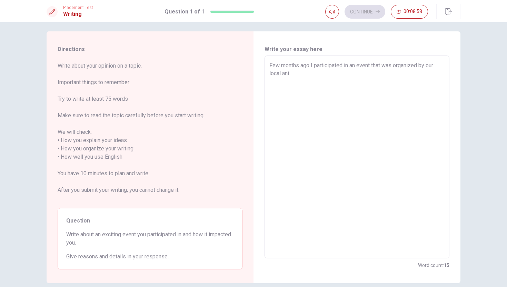
type textarea "Few months ago I participated in an event that was organized by our local anim"
type textarea "x"
type textarea "Few months ago I participated in an event that was organized by our local anima"
type textarea "x"
type textarea "Few months ago I participated in an event that was organized by our local animal"
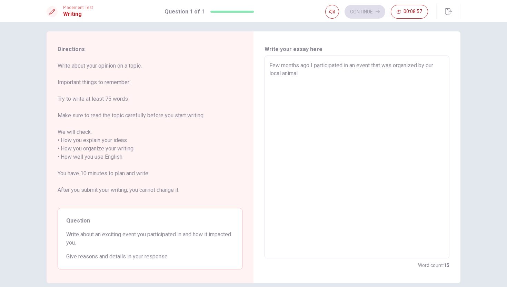
type textarea "x"
type textarea "Few months ago I participated in an event that was organized by our local animal"
type textarea "x"
type textarea "Few months ago I participated in an event that was organized by our local anima…"
type textarea "x"
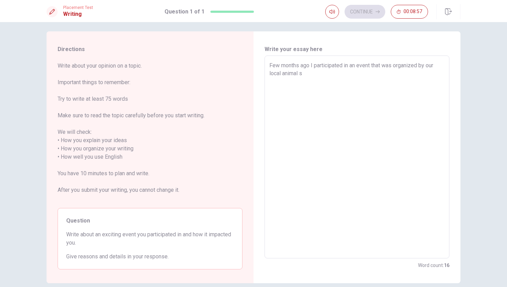
type textarea "Few months ago I participated in an event that was organized by our local anima…"
type textarea "x"
type textarea "Few months ago I participated in an event that was organized by our local anima…"
type textarea "x"
type textarea "Few months ago I participated in an event that was organized by our local anima…"
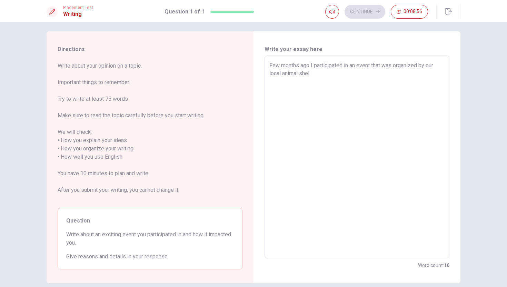
type textarea "x"
type textarea "Few months ago I participated in an event that was organized by our local anima…"
type textarea "x"
type textarea "Few months ago I participated in an event that was organized by our local anima…"
type textarea "x"
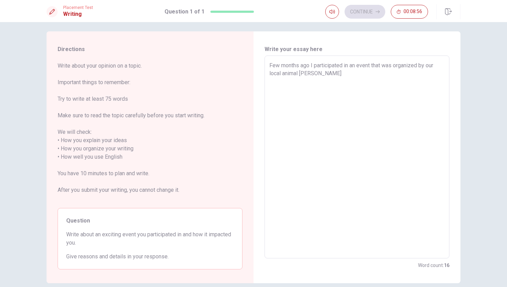
type textarea "Few months ago I participated in an event that was organized by our local anima…"
type textarea "x"
type textarea "Few months ago I participated in an event that was organized by our local anima…"
type textarea "x"
type textarea "Few months ago I participated in an event that was organized by our local anima…"
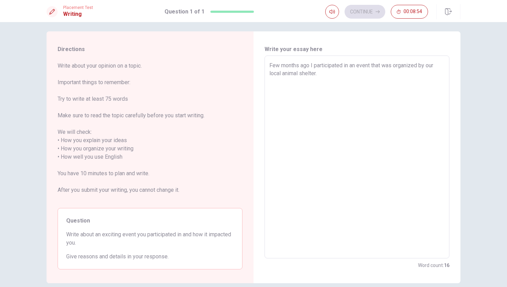
type textarea "x"
type textarea "Few months ago I participated in an event that was organized by our local anima…"
type textarea "x"
type textarea "Few months ago I participated in an event that was organized by our local anima…"
type textarea "x"
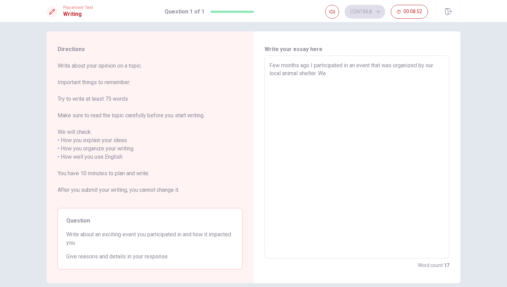
type textarea "Few months ago I participated in an event that was organized by our local anima…"
type textarea "x"
type textarea "Few months ago I participated in an event that was organized by our local anima…"
type textarea "x"
type textarea "Few months ago I participated in an event that was organized by our local anima…"
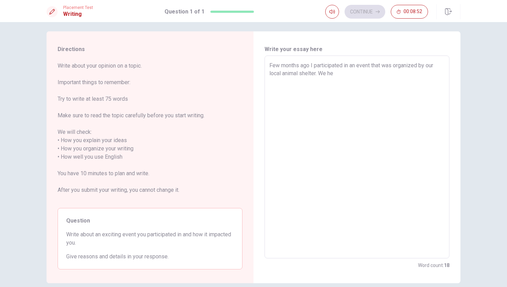
type textarea "x"
type textarea "Few months ago I participated in an event that was organized by our local anima…"
type textarea "x"
type textarea "Few months ago I participated in an event that was organized by our local anima…"
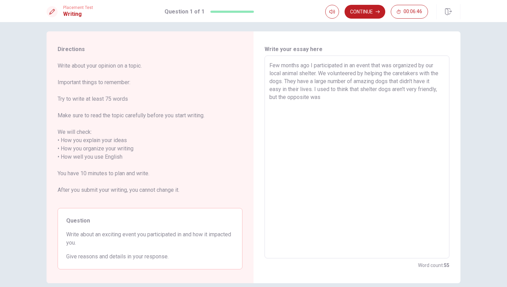
click at [280, 97] on textarea "Few months ago I participated in an event that was organized by our local anima…" at bounding box center [357, 157] width 175 height 192
click at [369, 95] on textarea "Few months ago I participated in an event that was organized by our local anima…" at bounding box center [357, 157] width 175 height 192
click at [346, 107] on textarea "Few months ago I participated in an event that was organized by our local anima…" at bounding box center [357, 157] width 175 height 192
click at [344, 105] on textarea "Few months ago I participated in an event that was organized by our local anima…" at bounding box center [357, 157] width 175 height 192
click at [431, 105] on textarea "Few months ago I participated in an event that was organized by our local anima…" at bounding box center [357, 157] width 175 height 192
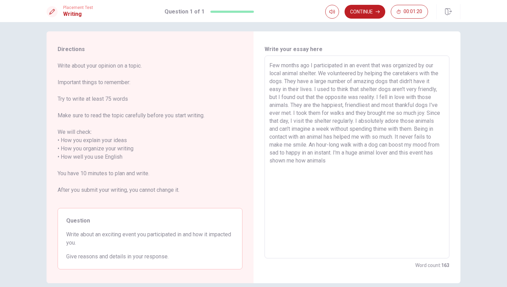
click at [334, 162] on textarea "Few months ago I participated in an event that was organized by our local anima…" at bounding box center [357, 157] width 175 height 192
click at [420, 165] on textarea "Few months ago I participated in an event that was organized by our local anima…" at bounding box center [357, 157] width 175 height 192
click at [322, 162] on textarea "Few months ago I participated in an event that was organized by our local anima…" at bounding box center [357, 157] width 175 height 192
drag, startPoint x: 331, startPoint y: 170, endPoint x: 390, endPoint y: 158, distance: 60.8
click at [390, 159] on textarea "Few months ago I participated in an event that was organized by our local anima…" at bounding box center [357, 157] width 175 height 192
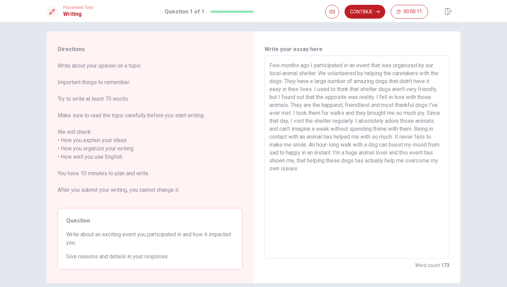
click at [422, 161] on textarea "Few months ago I participated in an event that was organized by our local anima…" at bounding box center [357, 157] width 175 height 192
click at [340, 170] on textarea "Few months ago I participated in an event that was organized by our local anima…" at bounding box center [357, 157] width 175 height 192
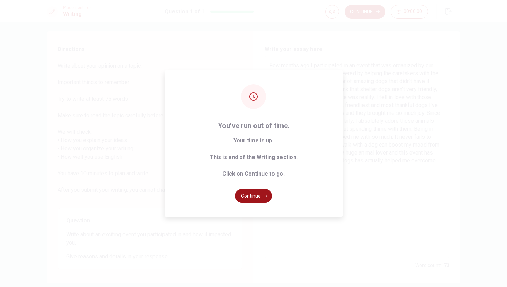
click at [257, 195] on button "Continue" at bounding box center [253, 196] width 37 height 14
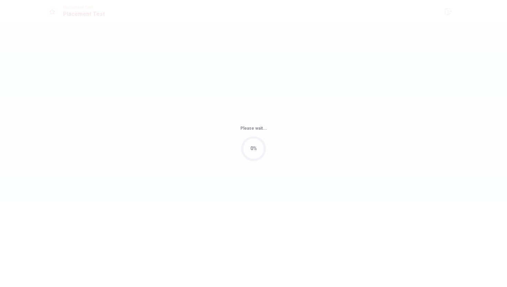
scroll to position [0, 0]
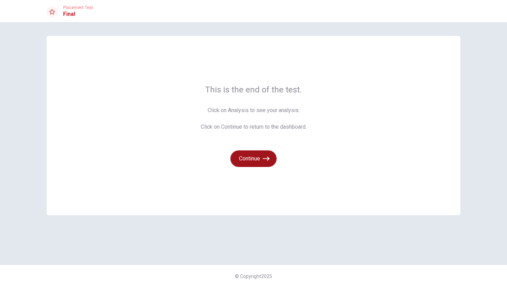
click at [252, 158] on button "Continue" at bounding box center [254, 158] width 46 height 17
